Goal: Information Seeking & Learning: Learn about a topic

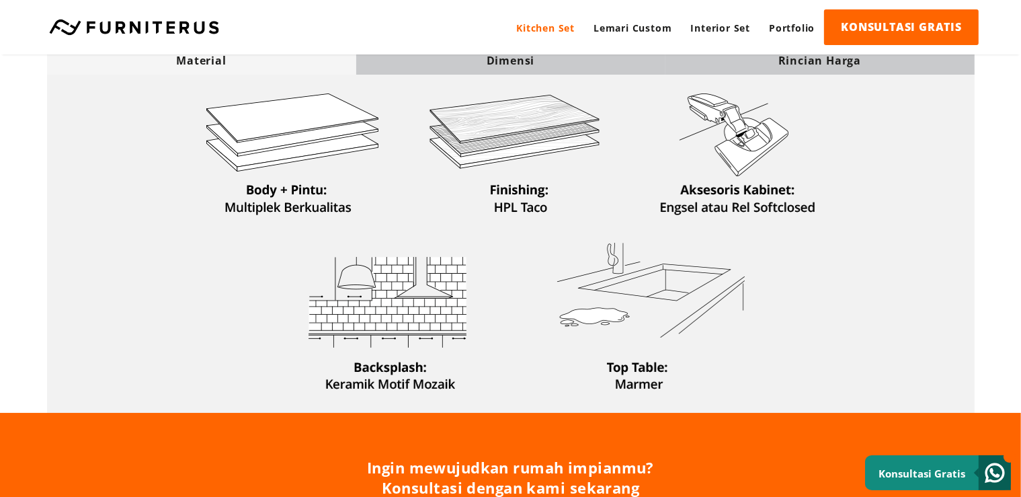
scroll to position [426, 0]
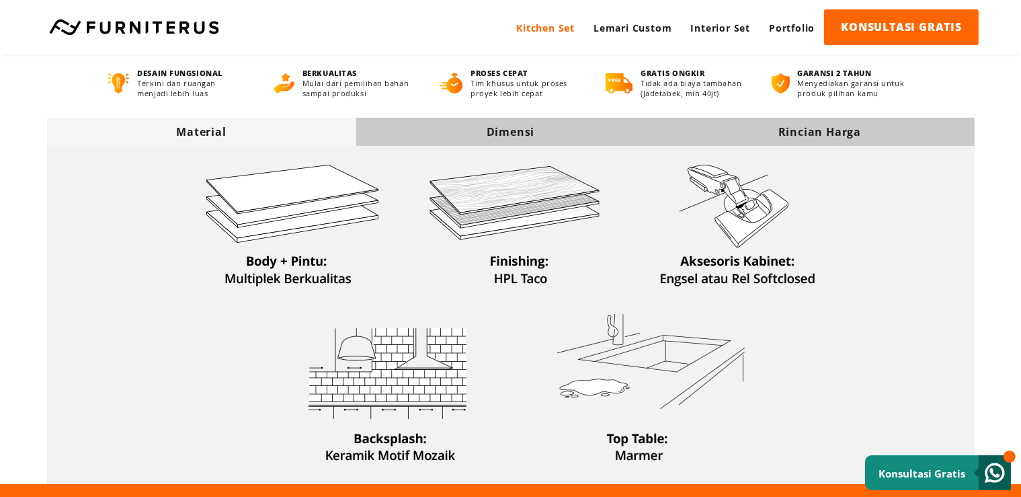
click at [578, 138] on div "Dimensi" at bounding box center [510, 132] width 309 height 28
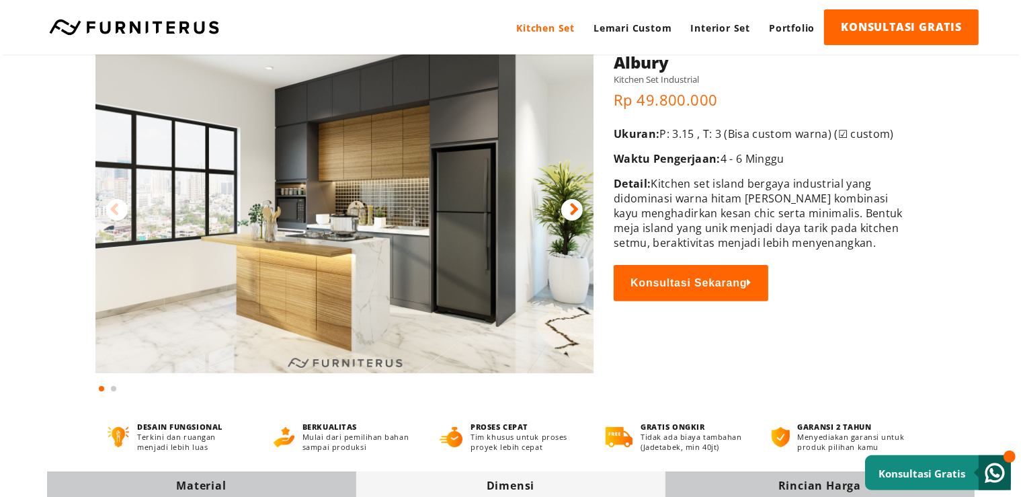
scroll to position [69, 0]
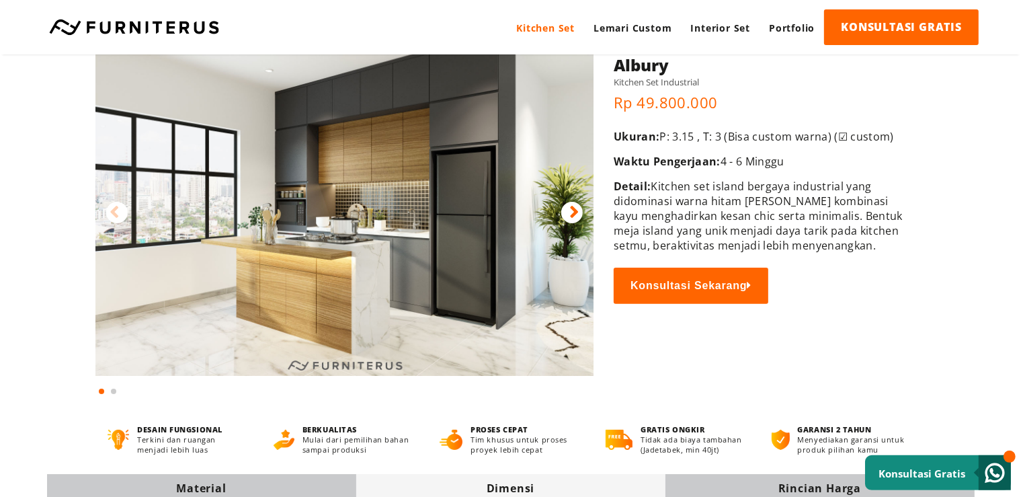
click at [569, 232] on img at bounding box center [344, 201] width 499 height 349
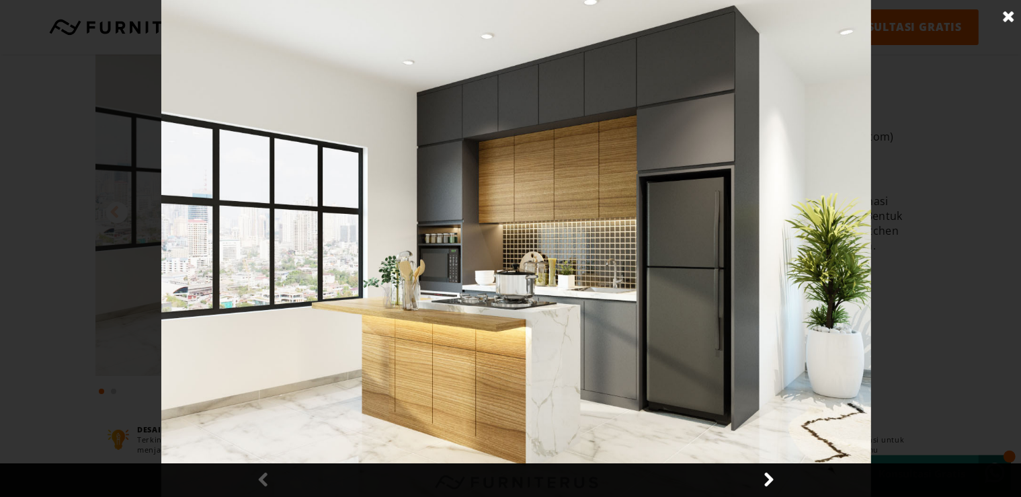
click at [118, 235] on div at bounding box center [516, 248] width 1033 height 497
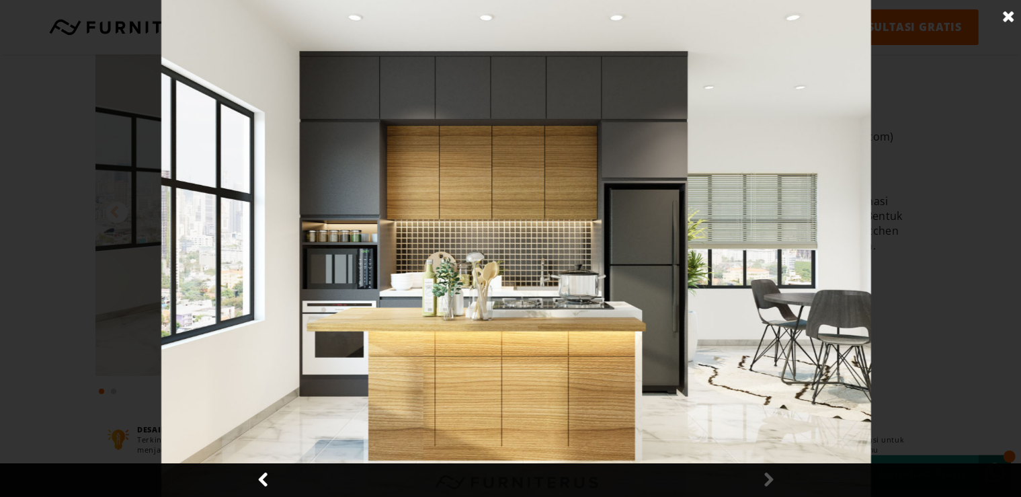
click at [921, 229] on div at bounding box center [516, 248] width 1033 height 497
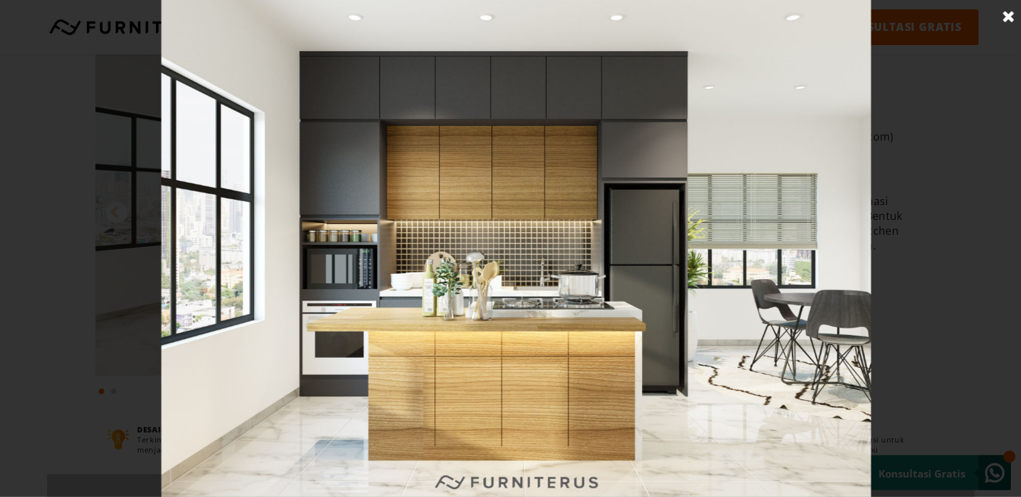
click at [932, 139] on div at bounding box center [516, 248] width 1033 height 497
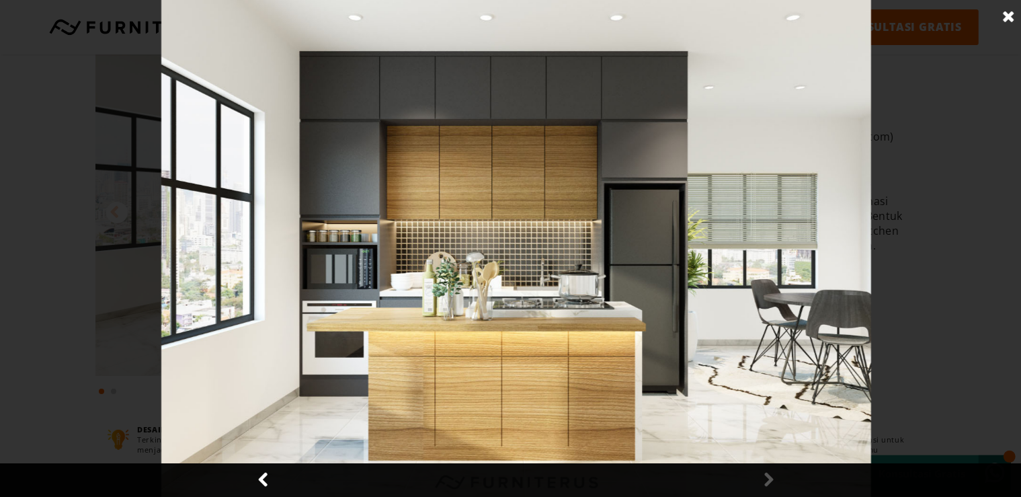
click at [1008, 19] on link at bounding box center [1009, 17] width 34 height 34
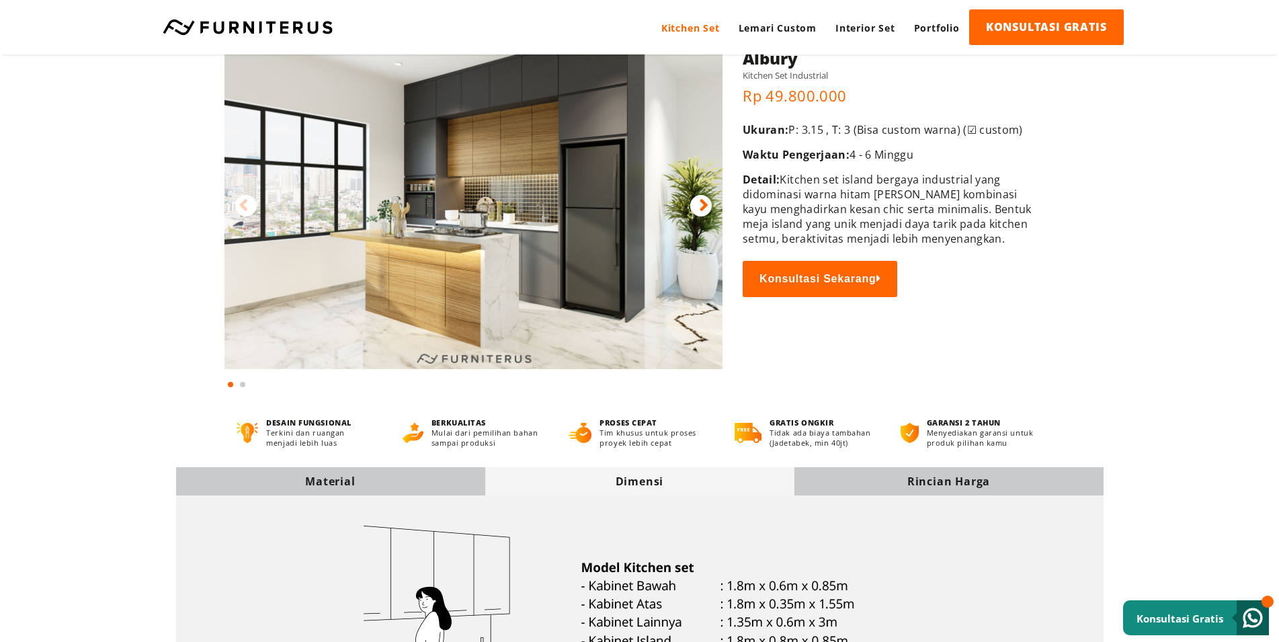
scroll to position [7, 0]
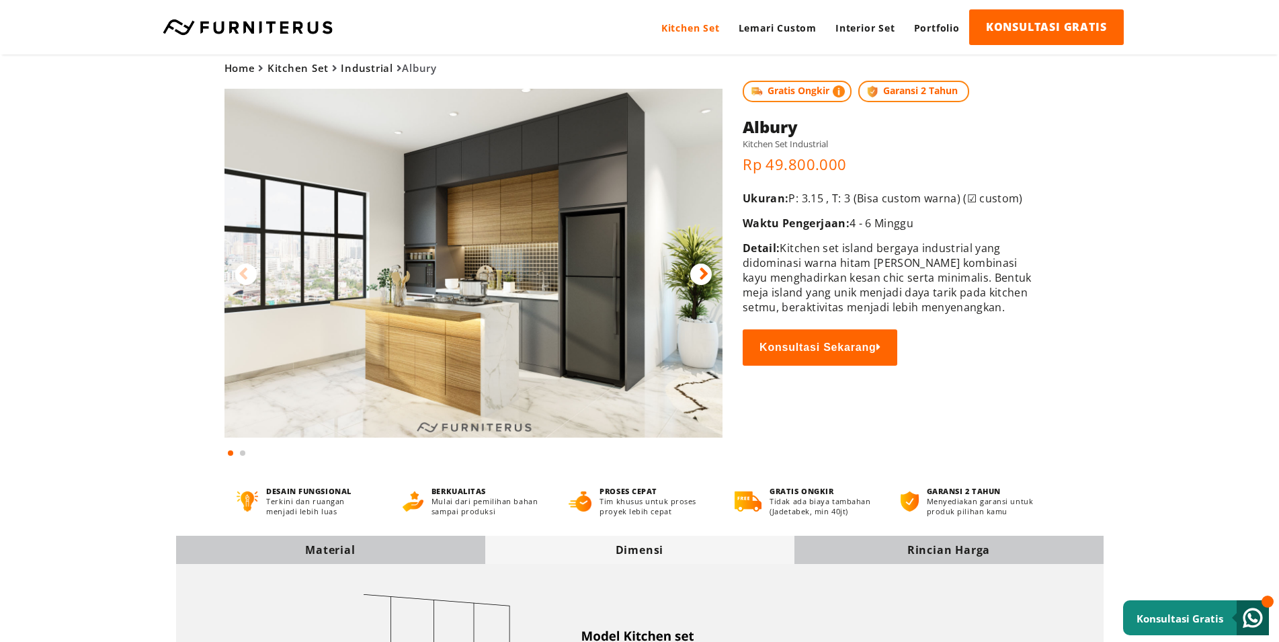
click at [702, 280] on icon at bounding box center [703, 273] width 9 height 19
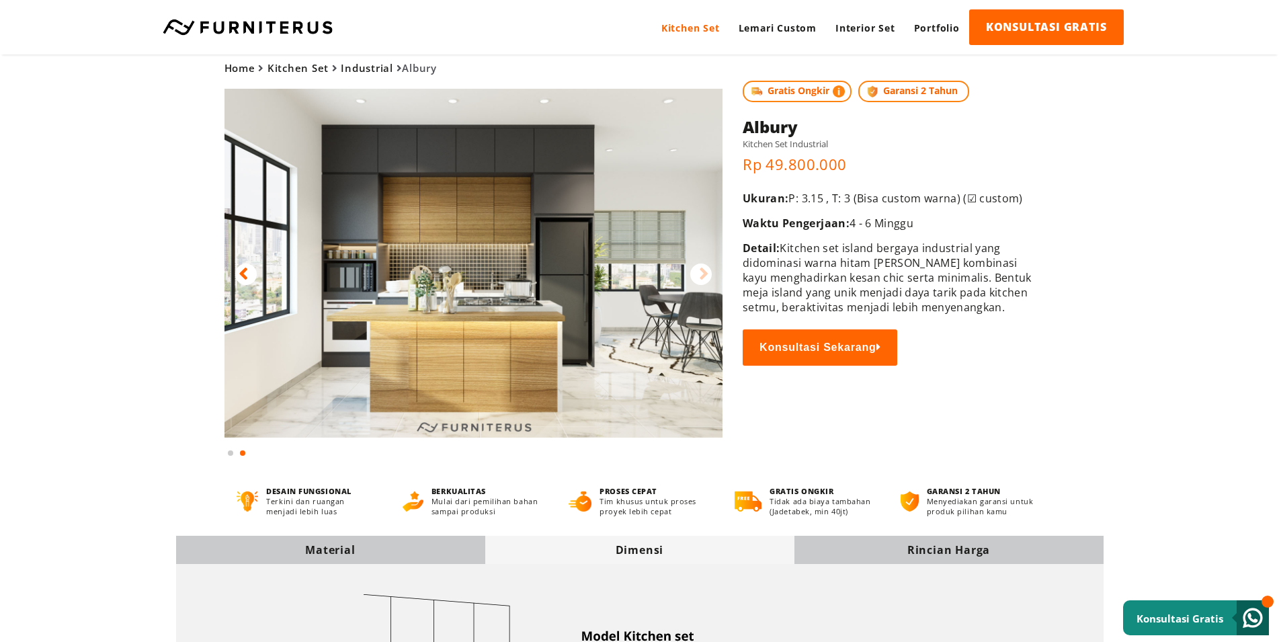
click at [702, 280] on icon at bounding box center [703, 273] width 9 height 19
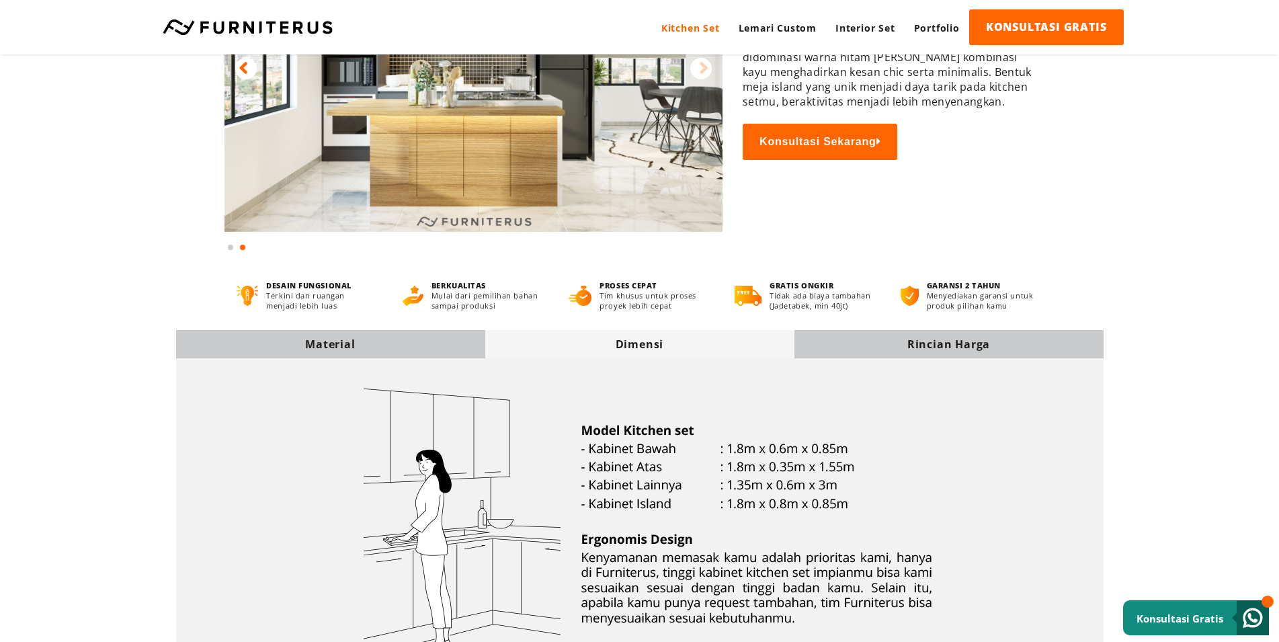
click at [679, 344] on div "Dimensi" at bounding box center [639, 344] width 309 height 15
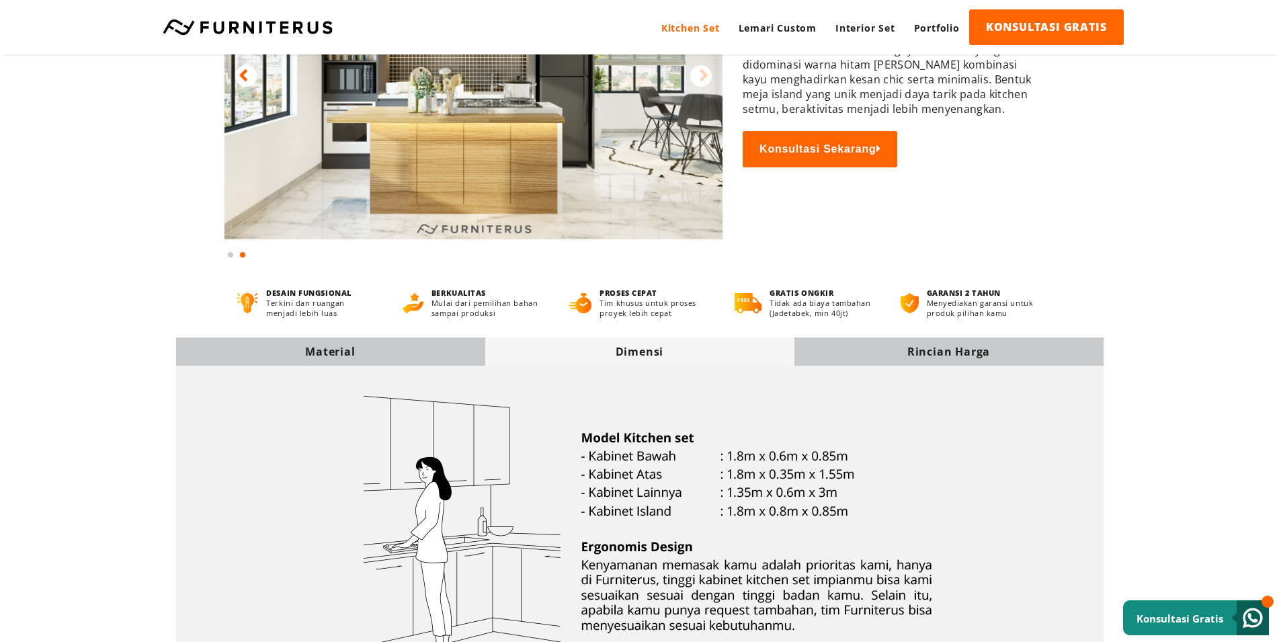
scroll to position [0, 0]
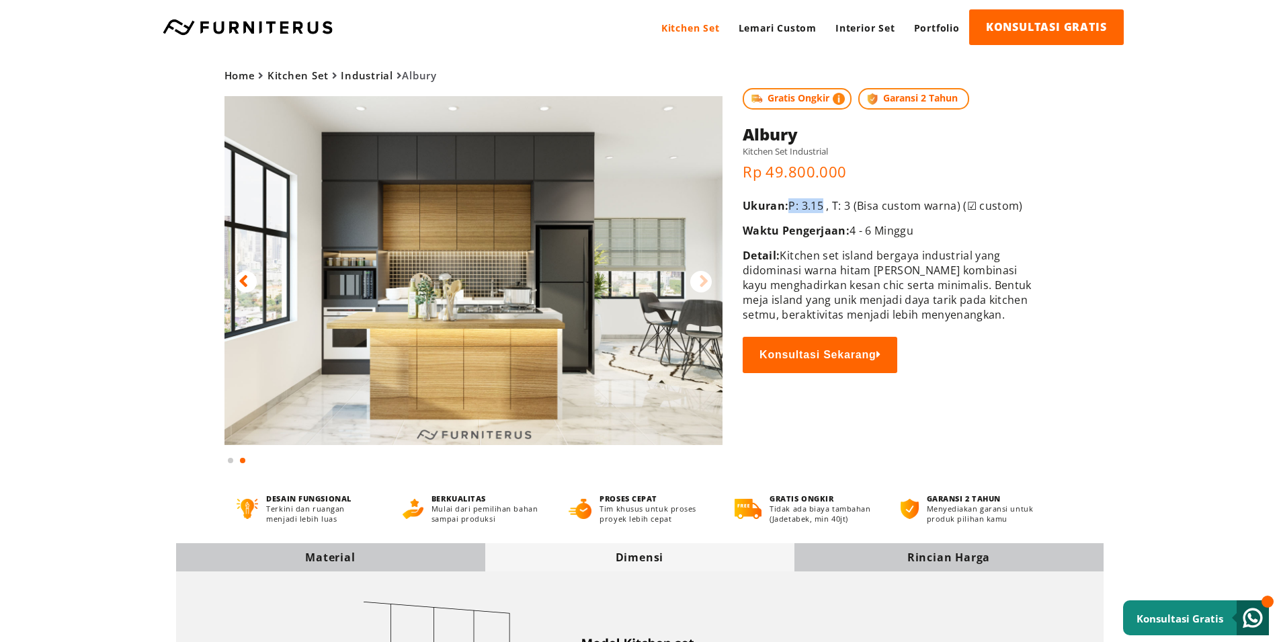
drag, startPoint x: 826, startPoint y: 206, endPoint x: 789, endPoint y: 207, distance: 37.0
click at [789, 207] on p "Ukuran: P: 3.15 , T: 3 (Bisa custom warna) (☑ custom)" at bounding box center [888, 205] width 291 height 15
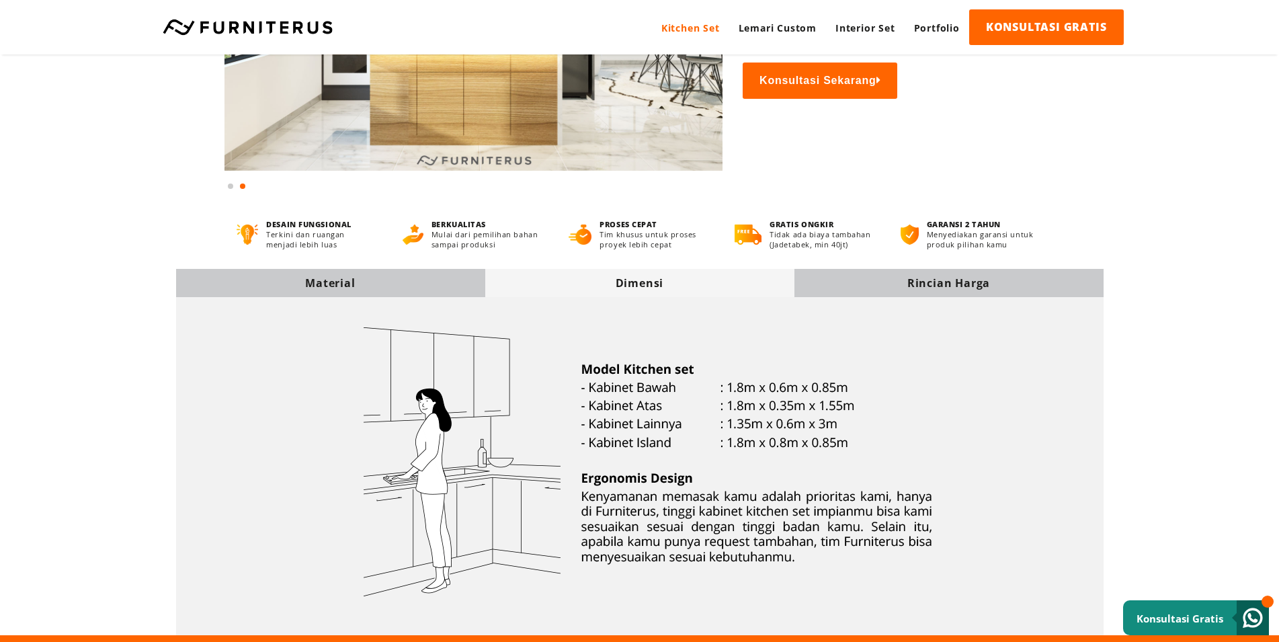
scroll to position [69, 0]
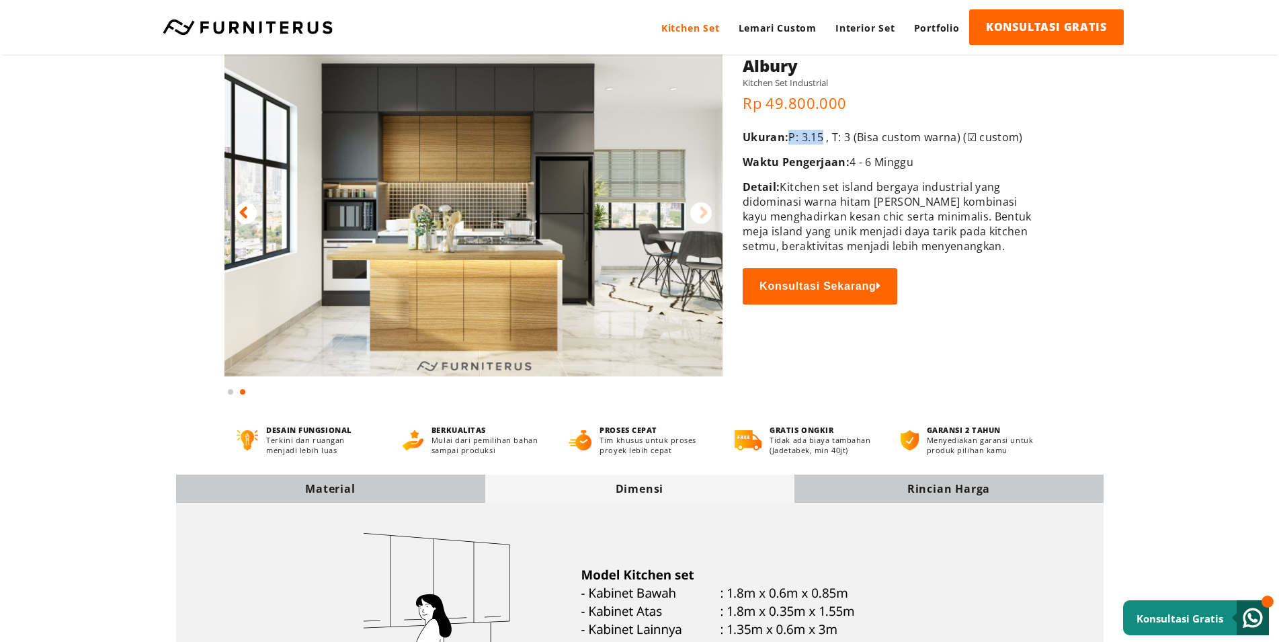
click at [701, 218] on icon at bounding box center [703, 212] width 9 height 19
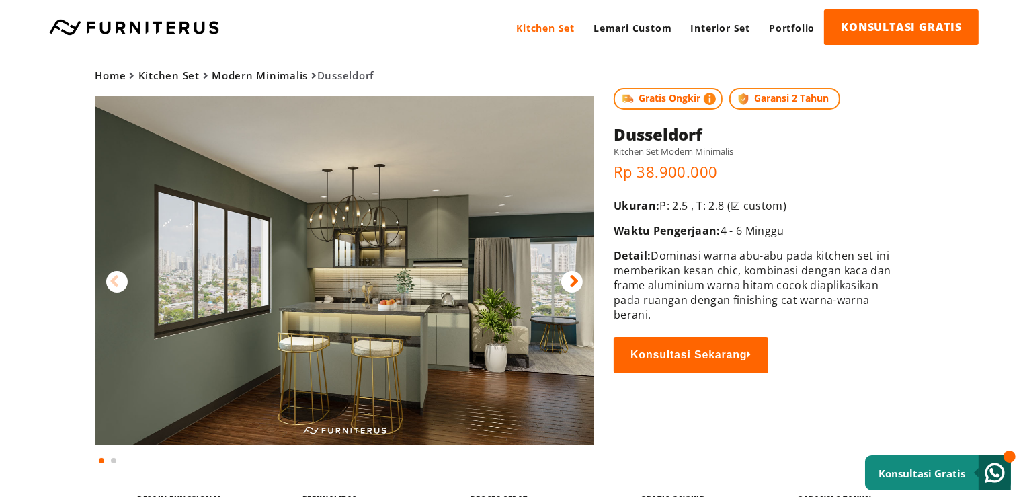
click at [567, 281] on div at bounding box center [572, 282] width 22 height 22
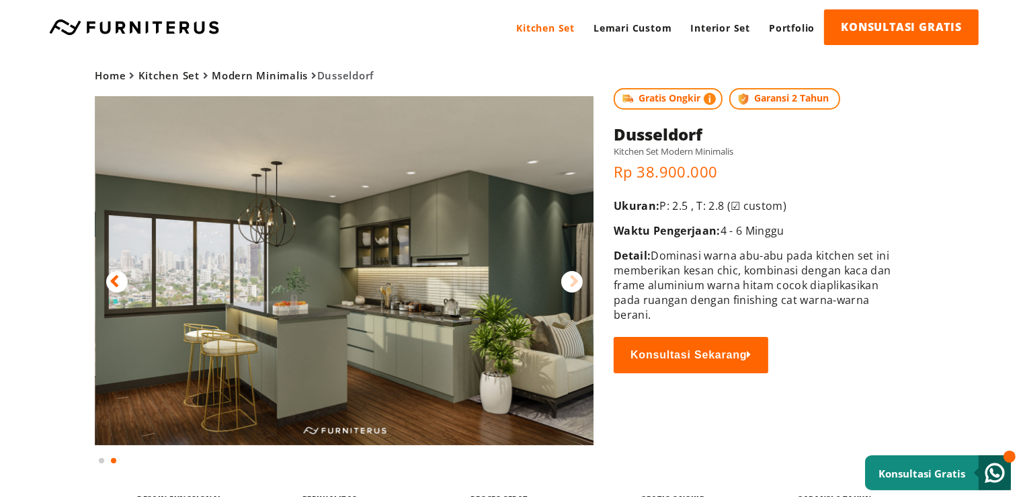
click at [567, 281] on div at bounding box center [572, 282] width 22 height 22
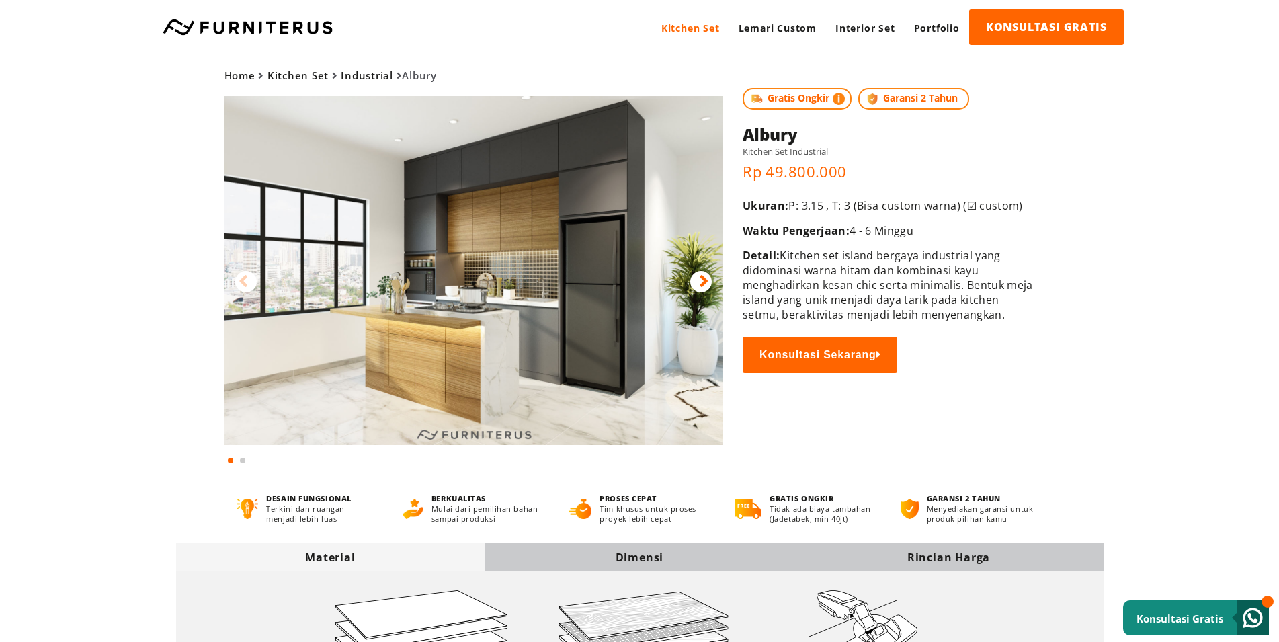
click at [706, 287] on icon at bounding box center [703, 281] width 9 height 19
